Goal: Task Accomplishment & Management: Use online tool/utility

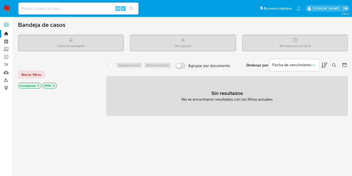
drag, startPoint x: 9, startPoint y: 7, endPoint x: 15, endPoint y: 12, distance: 7.7
click at [9, 7] on img at bounding box center [7, 8] width 9 height 9
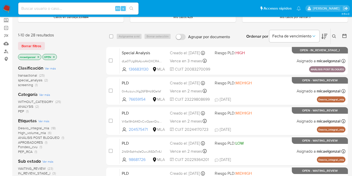
scroll to position [56, 0]
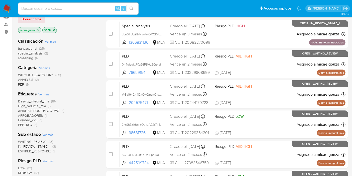
click at [44, 141] on span "WAITING_REVIEW" at bounding box center [32, 141] width 28 height 5
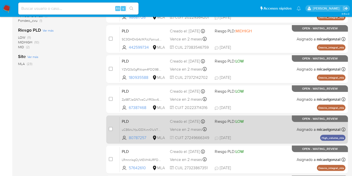
scroll to position [219, 0]
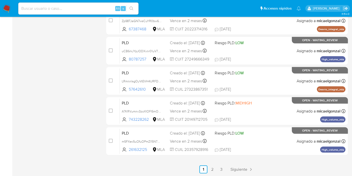
click at [222, 169] on link "3" at bounding box center [222, 169] width 8 height 8
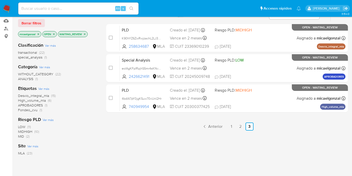
scroll to position [27, 0]
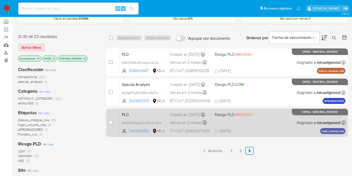
click at [243, 119] on div "PLD 4bdIA7pY0jgKSuw70vUnI2Hr 740949954 MLA Riesgo PLD: MIDHIGH Creado el: 12/07…" at bounding box center [233, 122] width 226 height 25
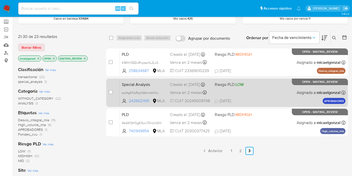
click at [239, 95] on div "Special Analysis eoIAgKFpIRpjhS5mr4sKNvWM 2426621491 MLA Riesgo PLD: LOW Creado…" at bounding box center [233, 92] width 226 height 25
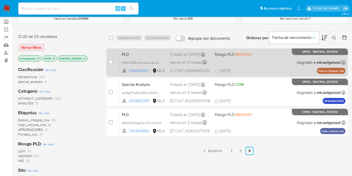
click at [242, 57] on span "MIDHIGH" at bounding box center [244, 54] width 16 height 6
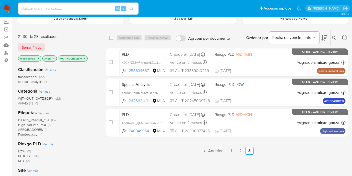
click at [241, 154] on div "select-all-cases-checkbox Asignarme a mí Borrar selección Agrupar por documento…" at bounding box center [227, 143] width 242 height 227
click at [241, 152] on link "2" at bounding box center [241, 151] width 8 height 8
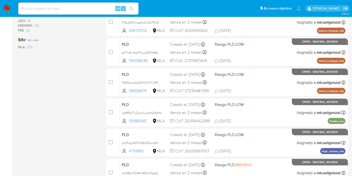
scroll to position [219, 0]
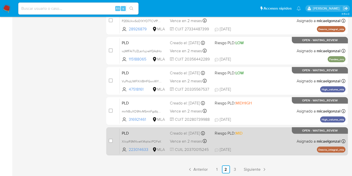
click at [265, 139] on div "PLD XiIcpR9MXweKMqttsilPOFsK 223014633 MLA Riesgo PLD: MID Creado el: 12/08/202…" at bounding box center [233, 140] width 226 height 25
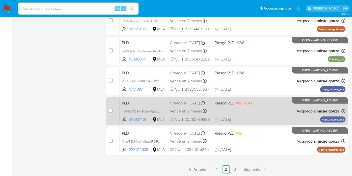
click at [252, 110] on div "PLD mnNBuXO9NvMSmkFgdbjkTRmy 316921461 MLA Riesgo PLD: MIDHIGH Creado el: 12/08…" at bounding box center [233, 110] width 226 height 25
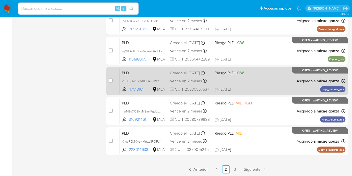
click at [258, 75] on div "PLD VuPkqUWFXiVBHFGwvWYbbr1C 47518161 MLA Riesgo PLD: LOW Creado el: 12/08/2025…" at bounding box center [233, 80] width 226 height 25
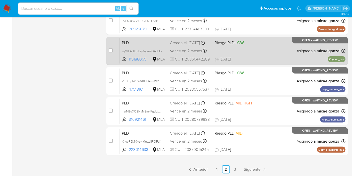
click at [264, 45] on div "PLD wjMfFAiTUZLsn1ujxeYQAdHo 115188065 MLA Riesgo PLD: LOW Creado el: 12/08/202…" at bounding box center [233, 50] width 226 height 25
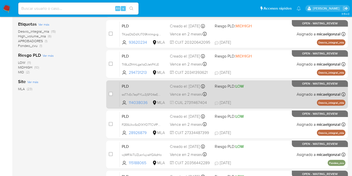
scroll to position [108, 0]
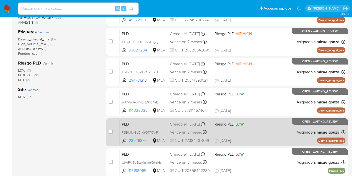
click at [252, 137] on div "PLD P2E6UkwSoD1XYO7TCVfPBe30 28926879 MLA Riesgo PLD: LOW Creado el: 12/08/2025…" at bounding box center [233, 131] width 226 height 25
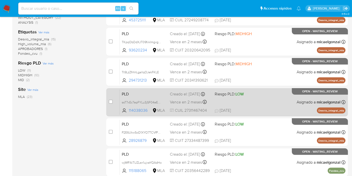
click at [281, 97] on div "PLD ssT7xEc7epFYLu3jSF04eEAW 114038036 MLA Riesgo PLD: LOW Creado el: 12/08/202…" at bounding box center [233, 101] width 226 height 25
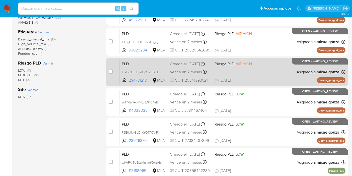
click at [246, 67] on span "MIDHIGH" at bounding box center [244, 64] width 16 height 6
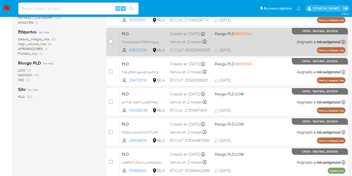
click at [257, 50] on span "18/08/2025 18/08/2025 14:45" at bounding box center [258, 50] width 86 height 6
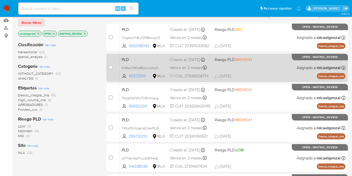
scroll to position [24, 0]
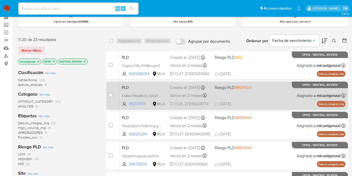
click at [271, 102] on span "18/08/2025 18/08/2025 16:06" at bounding box center [258, 104] width 86 height 6
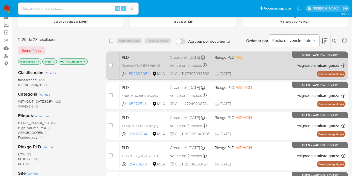
click at [277, 56] on div "PLD 7iUgkeuYY8xyTtF9BmrjejXZ 592098054 MLA Riesgo PLD: MID Creado el: 12/08/202…" at bounding box center [233, 65] width 226 height 25
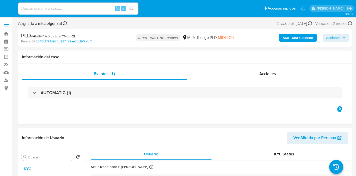
select select "10"
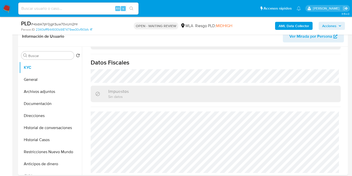
scroll to position [195, 0]
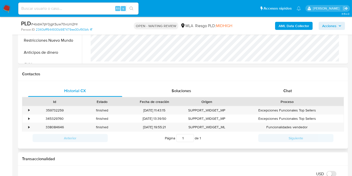
click at [295, 97] on div "Proceso" at bounding box center [287, 101] width 113 height 9
click at [293, 90] on div "Chat" at bounding box center [288, 91] width 94 height 12
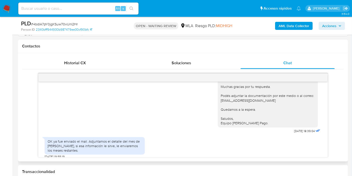
scroll to position [334, 0]
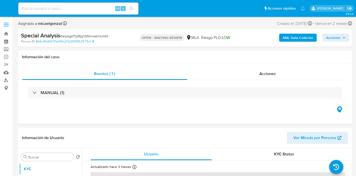
select select "10"
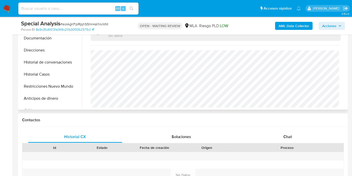
scroll to position [167, 0]
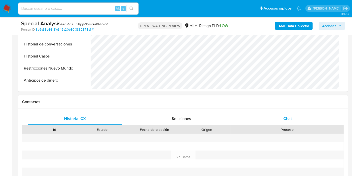
click at [302, 119] on div "Chat" at bounding box center [288, 119] width 94 height 12
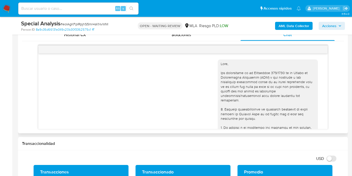
scroll to position [256, 0]
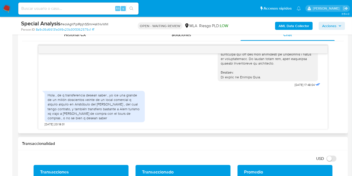
click at [92, 96] on div "Hola , de q transferencia desean saber , yo ice una grande de un millón doscien…" at bounding box center [95, 106] width 94 height 27
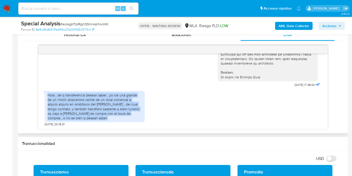
click at [92, 96] on div "Hola , de q transferencia desean saber , yo ice una grande de un millón doscien…" at bounding box center [95, 106] width 94 height 27
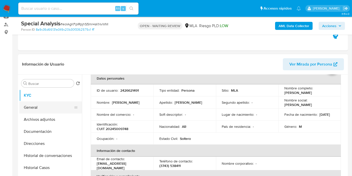
scroll to position [0, 0]
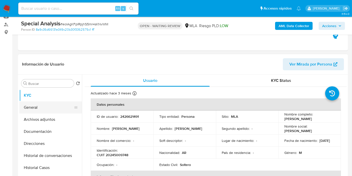
click at [52, 110] on button "General" at bounding box center [48, 107] width 59 height 12
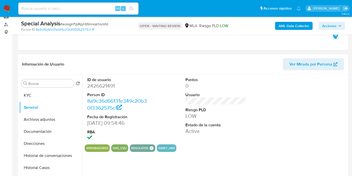
click at [112, 86] on dd "2426621491" at bounding box center [117, 85] width 61 height 7
copy dd "2426621491"
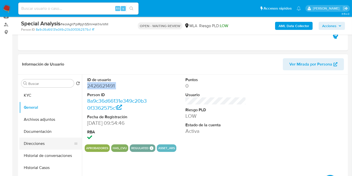
scroll to position [56, 0]
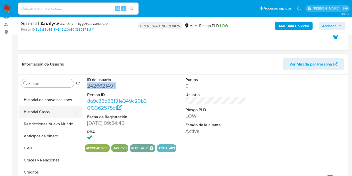
click at [59, 115] on button "Historial Casos" at bounding box center [48, 112] width 59 height 12
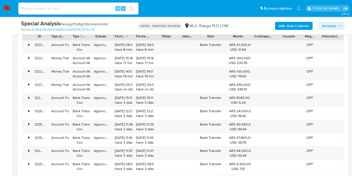
scroll to position [557, 0]
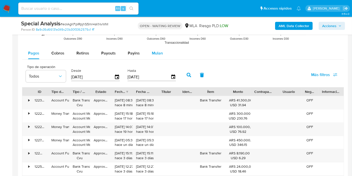
click at [157, 52] on span "Mulan" at bounding box center [157, 53] width 11 height 6
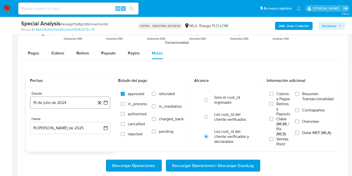
click at [86, 101] on button "19 de julio de 2024" at bounding box center [70, 102] width 80 height 12
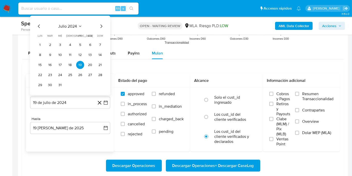
click at [72, 27] on span "julio 2024" at bounding box center [67, 26] width 19 height 5
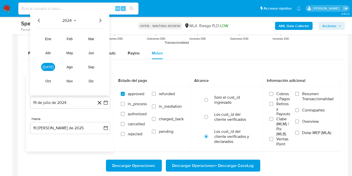
click at [102, 21] on icon "Año siguiente" at bounding box center [100, 21] width 6 height 6
click at [50, 50] on button "abr" at bounding box center [48, 53] width 14 height 8
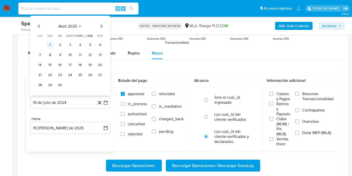
click at [49, 43] on button "1" at bounding box center [50, 45] width 8 height 8
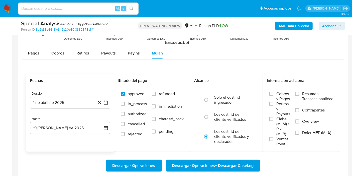
click at [75, 121] on div "Hasta 19 de agosto de 2025 19-08-2025" at bounding box center [70, 125] width 80 height 17
click at [74, 125] on button "19 de agosto de 2025" at bounding box center [70, 128] width 80 height 12
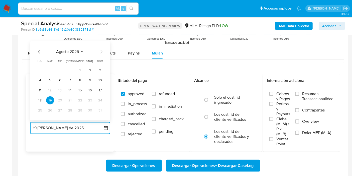
click at [38, 49] on icon "Mes anterior" at bounding box center [39, 52] width 6 height 6
click at [71, 113] on button "31" at bounding box center [70, 110] width 8 height 8
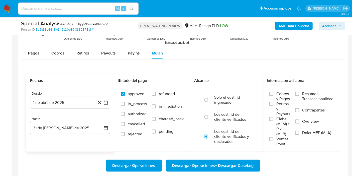
click at [84, 115] on div "Desde 1 de abril de 2025 1-04-2025 Hasta 31 de julio de 2025 31-07-2025" at bounding box center [70, 116] width 88 height 59
click at [217, 119] on label "Los cust_id del cliente verificados" at bounding box center [231, 117] width 35 height 10
click at [210, 119] on input "radio" at bounding box center [206, 117] width 8 height 8
radio input "true"
click at [296, 133] on input "Dolar MEP (MLA)" at bounding box center [297, 133] width 4 height 4
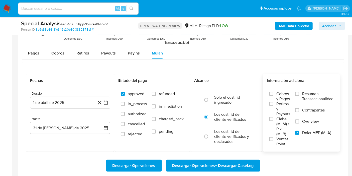
click at [218, 169] on span "Descargar Operaciones + Descargar CaseLog" at bounding box center [212, 165] width 81 height 11
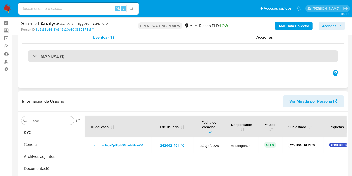
scroll to position [0, 0]
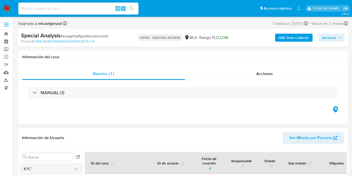
click at [39, 163] on button "KYC" at bounding box center [48, 169] width 59 height 12
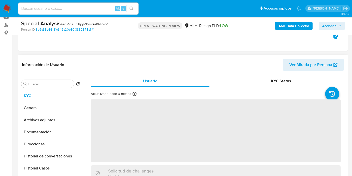
scroll to position [56, 0]
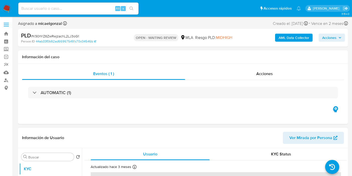
select select "10"
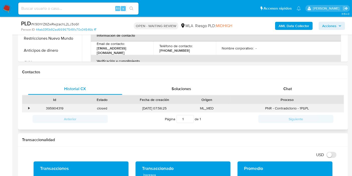
scroll to position [195, 0]
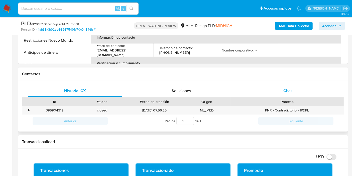
click at [287, 92] on span "Chat" at bounding box center [287, 91] width 9 height 6
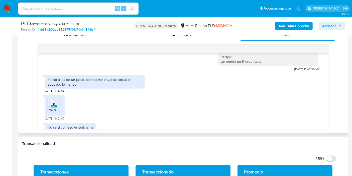
scroll to position [291, 0]
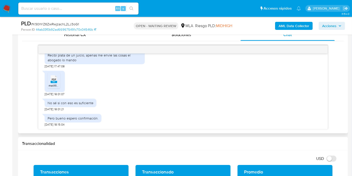
click at [54, 86] on span "melifile4897026244226293278.pdf" at bounding box center [73, 85] width 48 height 4
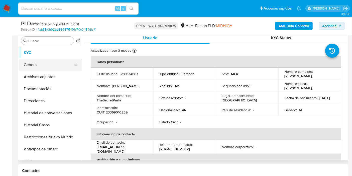
scroll to position [83, 0]
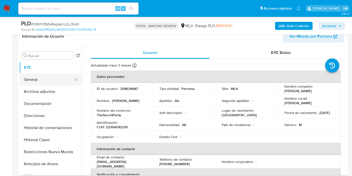
click at [37, 80] on button "General" at bounding box center [48, 79] width 59 height 12
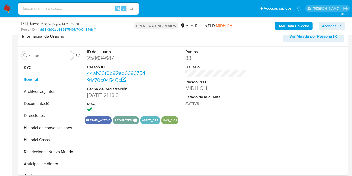
click at [105, 60] on dd "258634687" at bounding box center [117, 57] width 61 height 7
copy dd "258634687"
click at [109, 54] on dd "258634687" at bounding box center [117, 57] width 61 height 7
click at [52, 74] on button "General" at bounding box center [48, 79] width 59 height 12
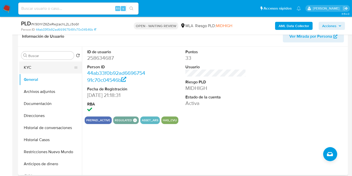
click at [54, 66] on button "KYC" at bounding box center [48, 67] width 59 height 12
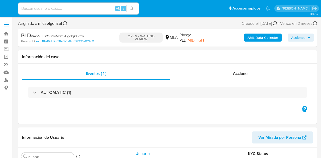
select select "10"
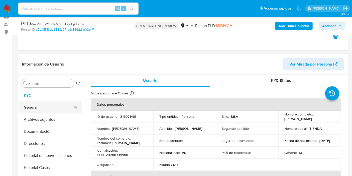
click at [48, 112] on button "General" at bounding box center [48, 107] width 59 height 12
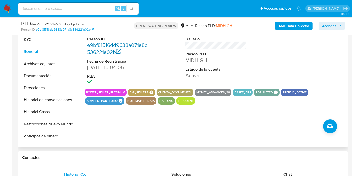
scroll to position [83, 0]
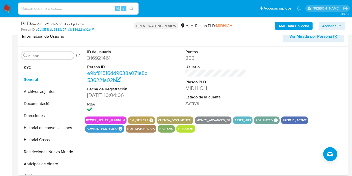
click at [96, 56] on dd "316921461" at bounding box center [117, 57] width 61 height 7
copy dd "316921461"
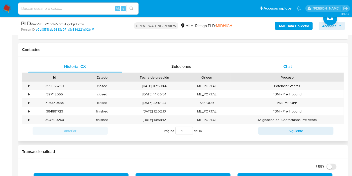
scroll to position [195, 0]
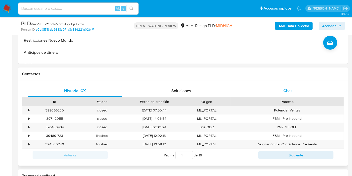
click at [285, 85] on div "Chat" at bounding box center [288, 91] width 94 height 12
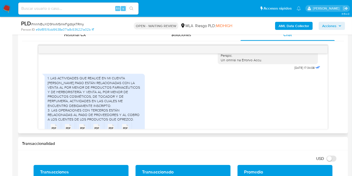
scroll to position [286, 0]
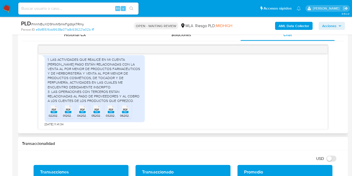
drag, startPoint x: 56, startPoint y: 115, endPoint x: 62, endPoint y: 112, distance: 6.4
click at [56, 115] on span "022025-DDJJ.pdf" at bounding box center [61, 115] width 24 height 4
click at [62, 112] on li "PDF PDF 012025-DDJJ.pdf" at bounding box center [68, 111] width 13 height 16
click at [57, 111] on icon at bounding box center [54, 109] width 7 height 8
click at [97, 109] on span "PDF" at bounding box center [96, 109] width 5 height 3
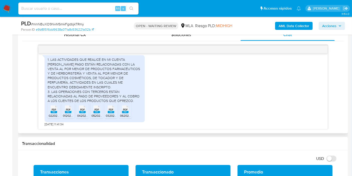
click at [106, 111] on div "PDF PDF" at bounding box center [111, 109] width 11 height 10
click at [124, 111] on span "PDF" at bounding box center [125, 109] width 5 height 3
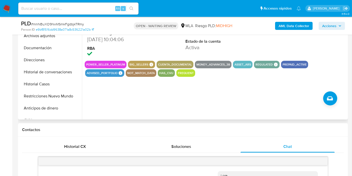
scroll to position [28, 0]
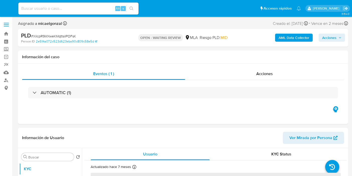
select select "10"
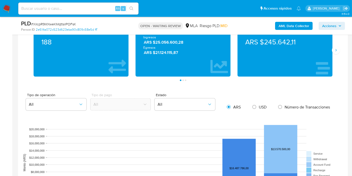
scroll to position [223, 0]
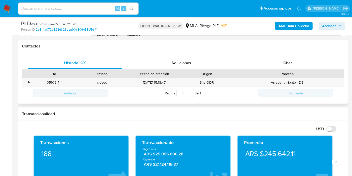
click at [305, 49] on div "Contactos" at bounding box center [183, 46] width 330 height 13
click at [298, 62] on div "Chat" at bounding box center [288, 63] width 94 height 12
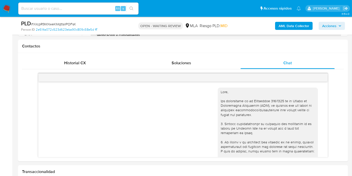
scroll to position [276, 0]
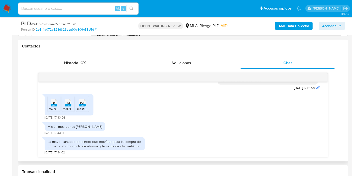
click at [54, 103] on span "PDF" at bounding box center [54, 102] width 5 height 3
click at [70, 103] on span "PDF" at bounding box center [68, 102] width 5 height 3
click at [82, 104] on span "PDF" at bounding box center [82, 102] width 5 height 3
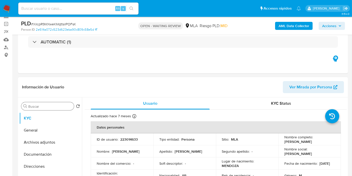
scroll to position [56, 0]
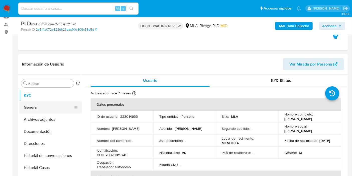
drag, startPoint x: 45, startPoint y: 113, endPoint x: 46, endPoint y: 109, distance: 4.3
click at [45, 113] on button "Archivos adjuntos" at bounding box center [50, 119] width 63 height 12
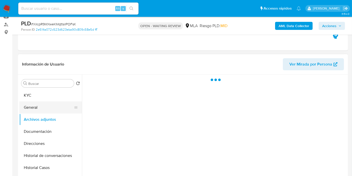
click at [46, 109] on button "General" at bounding box center [48, 107] width 59 height 12
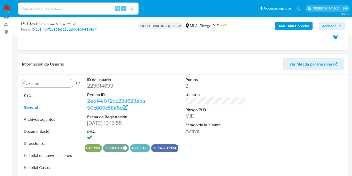
click at [100, 87] on dd "223014633" at bounding box center [117, 85] width 61 height 7
copy dd "223014633"
click at [34, 90] on button "KYC" at bounding box center [48, 95] width 59 height 12
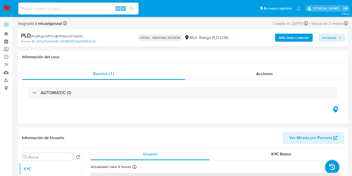
select select "10"
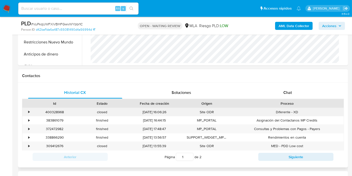
scroll to position [195, 0]
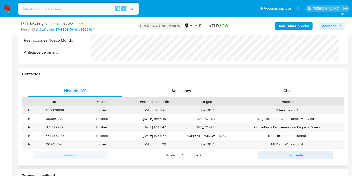
click at [295, 106] on div "Diferente - XD" at bounding box center [287, 110] width 113 height 8
click at [298, 92] on div "Chat" at bounding box center [288, 91] width 94 height 12
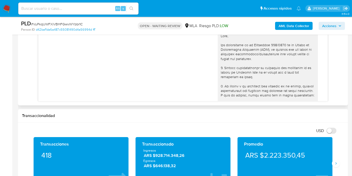
scroll to position [241, 0]
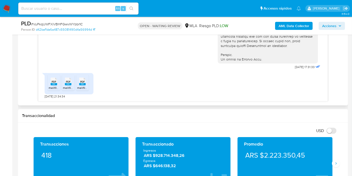
click at [55, 82] on span "PDF" at bounding box center [54, 81] width 5 height 3
click at [66, 81] on span "PDF" at bounding box center [68, 81] width 5 height 3
click at [82, 83] on span "PDF" at bounding box center [82, 81] width 5 height 3
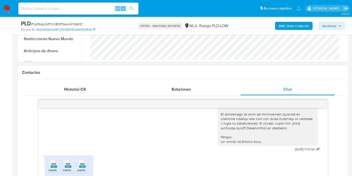
scroll to position [195, 0]
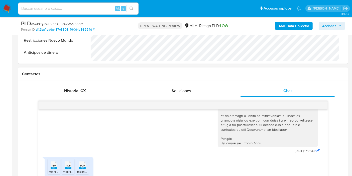
click at [199, 83] on div "Historial CX Soluciones Chat Id Estado Fecha de creación Origen Proceso • 40032…" at bounding box center [183, 135] width 330 height 108
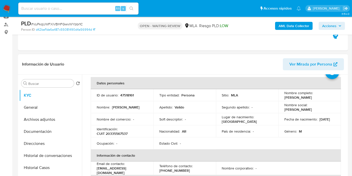
scroll to position [13, 0]
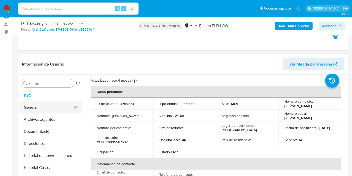
click at [57, 109] on button "General" at bounding box center [48, 107] width 59 height 12
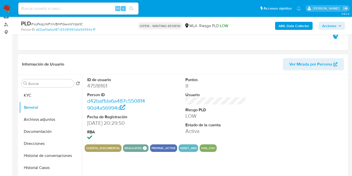
click at [102, 85] on dd "47518161" at bounding box center [117, 85] width 61 height 7
copy dd "47518161"
click at [55, 95] on button "KYC" at bounding box center [48, 95] width 59 height 12
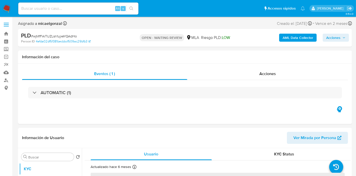
select select "10"
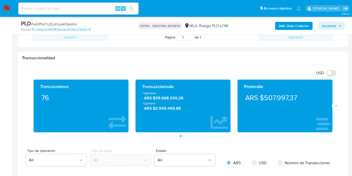
scroll to position [251, 0]
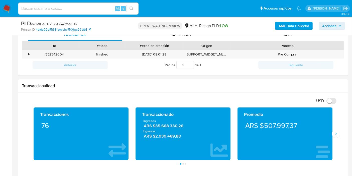
click at [309, 33] on div "PLD # wjMfFAiTUZLsn1ujxeYQAdHo Person ID 4efda02df5f381becbbcf509ac29bfb3 OPEN …" at bounding box center [183, 26] width 330 height 18
click at [307, 35] on div "Chat" at bounding box center [288, 35] width 94 height 12
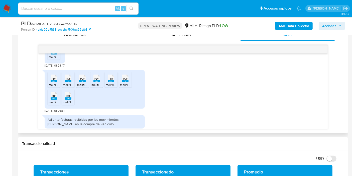
scroll to position [265, 0]
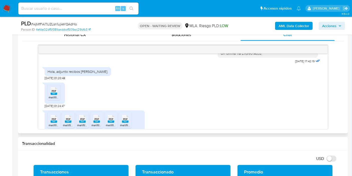
click at [56, 99] on span "melifile8383813811780760148.pdf" at bounding box center [71, 97] width 45 height 4
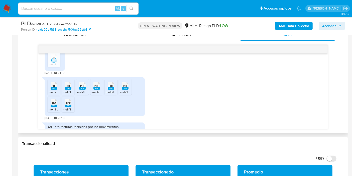
scroll to position [321, 0]
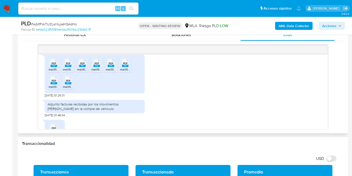
click at [56, 71] on span "melifile7657492634269162108.pdf" at bounding box center [72, 69] width 46 height 4
click at [66, 65] on span "PDF" at bounding box center [68, 63] width 5 height 3
click at [83, 65] on span "PDF" at bounding box center [82, 63] width 5 height 3
click at [57, 67] on icon at bounding box center [54, 63] width 7 height 8
click at [116, 69] on li "PDF PDF melifile7236007005787145714.pdf" at bounding box center [111, 65] width 13 height 16
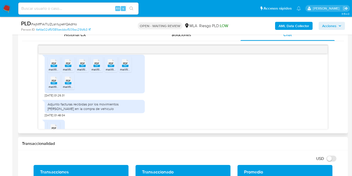
drag, startPoint x: 125, startPoint y: 69, endPoint x: 118, endPoint y: 73, distance: 8.1
click at [57, 67] on icon at bounding box center [54, 63] width 7 height 8
drag, startPoint x: 53, startPoint y: 94, endPoint x: 61, endPoint y: 92, distance: 8.7
click at [53, 89] on span "melifile8415001487310794065.pdf" at bounding box center [71, 86] width 45 height 4
click at [64, 85] on div "PDF PDF" at bounding box center [68, 80] width 11 height 10
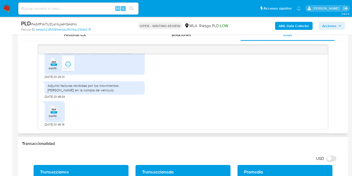
scroll to position [349, 0]
click at [54, 110] on span "PDF" at bounding box center [54, 109] width 5 height 3
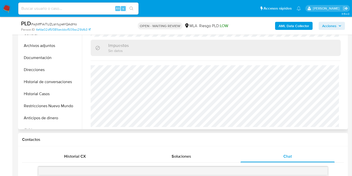
scroll to position [56, 0]
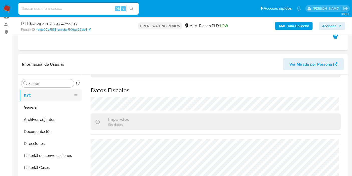
click at [36, 100] on button "KYC" at bounding box center [48, 95] width 59 height 12
click at [34, 108] on button "General" at bounding box center [48, 107] width 59 height 12
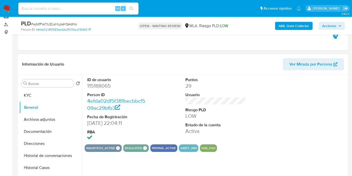
click at [104, 90] on dl "ID de usuario 115188065 Person ID 4efda02df5f381becbbcf509ac29bfb3 Fecha de Reg…" at bounding box center [117, 109] width 61 height 65
click at [103, 88] on dd "115188065" at bounding box center [117, 85] width 61 height 7
copy dd "115188065"
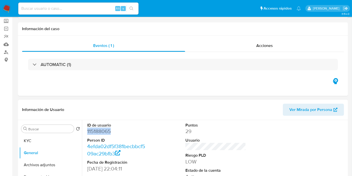
scroll to position [56, 0]
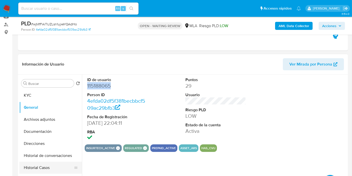
click at [26, 171] on button "Historial Casos" at bounding box center [48, 167] width 59 height 12
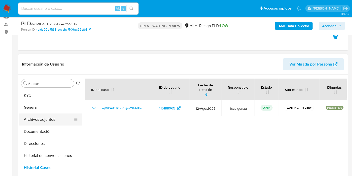
click at [48, 115] on button "Archivos adjuntos" at bounding box center [48, 119] width 59 height 12
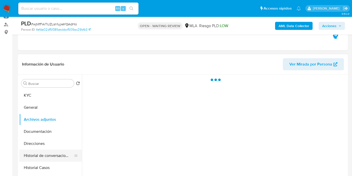
click at [46, 160] on button "Historial de conversaciones" at bounding box center [48, 155] width 59 height 12
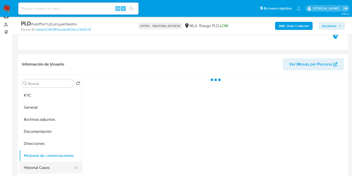
click at [46, 163] on button "Historial Casos" at bounding box center [48, 167] width 59 height 12
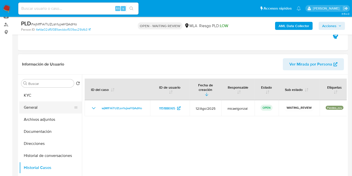
click at [46, 113] on button "General" at bounding box center [48, 107] width 59 height 12
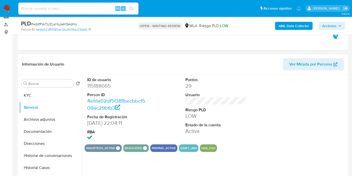
click at [93, 83] on dd "115188065" at bounding box center [117, 85] width 61 height 7
copy dd "115188065"
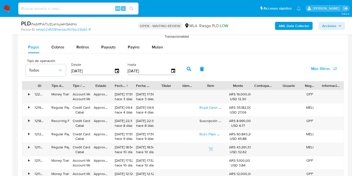
scroll to position [529, 0]
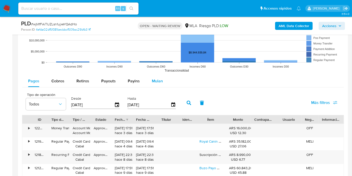
click at [152, 78] on span "Mulan" at bounding box center [157, 81] width 11 height 6
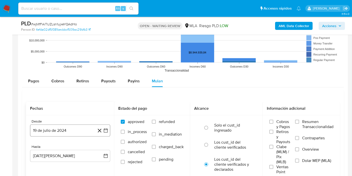
click at [107, 130] on icon "button" at bounding box center [105, 130] width 5 height 5
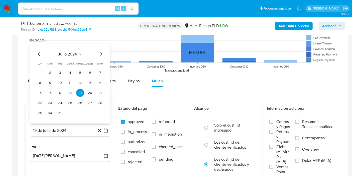
click at [66, 53] on span "julio 2024" at bounding box center [67, 54] width 19 height 5
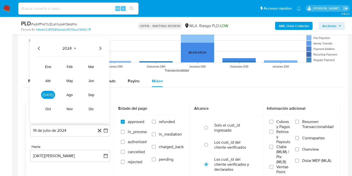
click at [102, 48] on icon "Año siguiente" at bounding box center [100, 48] width 6 height 6
click at [52, 79] on button "abr" at bounding box center [48, 81] width 14 height 8
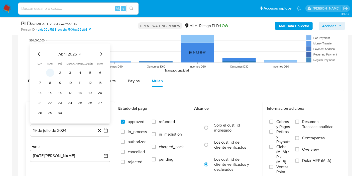
click at [52, 73] on button "1" at bounding box center [50, 73] width 8 height 8
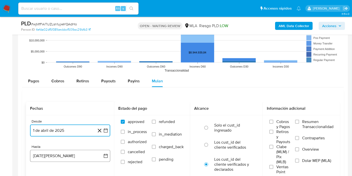
click at [54, 155] on button "19 de agosto de 2025" at bounding box center [70, 156] width 80 height 12
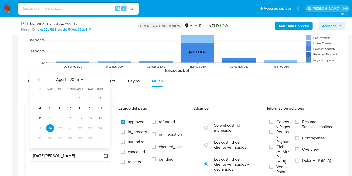
click at [36, 78] on icon "Mes anterior" at bounding box center [39, 79] width 6 height 6
click at [69, 138] on button "31" at bounding box center [70, 138] width 8 height 8
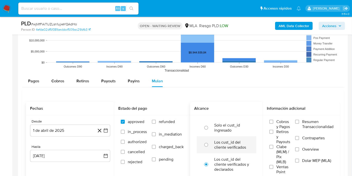
click at [226, 148] on label "Los cust_id del cliente verificados" at bounding box center [231, 145] width 35 height 10
click at [210, 148] on input "radio" at bounding box center [206, 145] width 8 height 8
radio input "true"
click at [316, 160] on span "Dolar MEP (MLA)" at bounding box center [316, 160] width 29 height 5
click at [299, 160] on input "Dolar MEP (MLA)" at bounding box center [297, 160] width 4 height 4
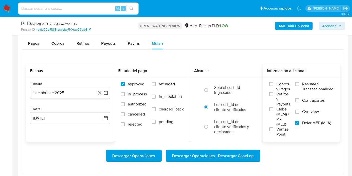
scroll to position [612, 0]
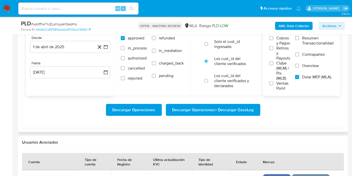
click at [214, 105] on span "Descargar Operaciones + Descargar CaseLog" at bounding box center [212, 109] width 81 height 11
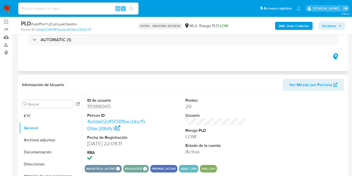
scroll to position [0, 0]
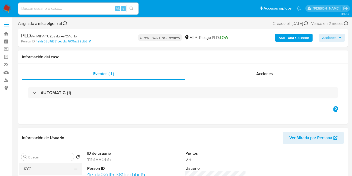
click at [45, 170] on button "KYC" at bounding box center [48, 169] width 59 height 12
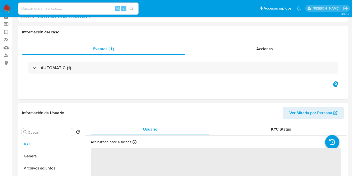
scroll to position [56, 0]
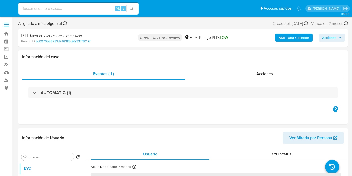
select select "10"
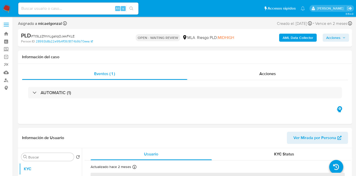
select select "10"
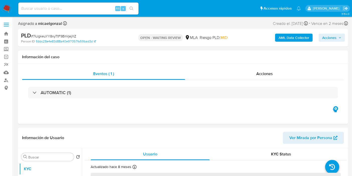
select select "10"
